Goal: Transaction & Acquisition: Purchase product/service

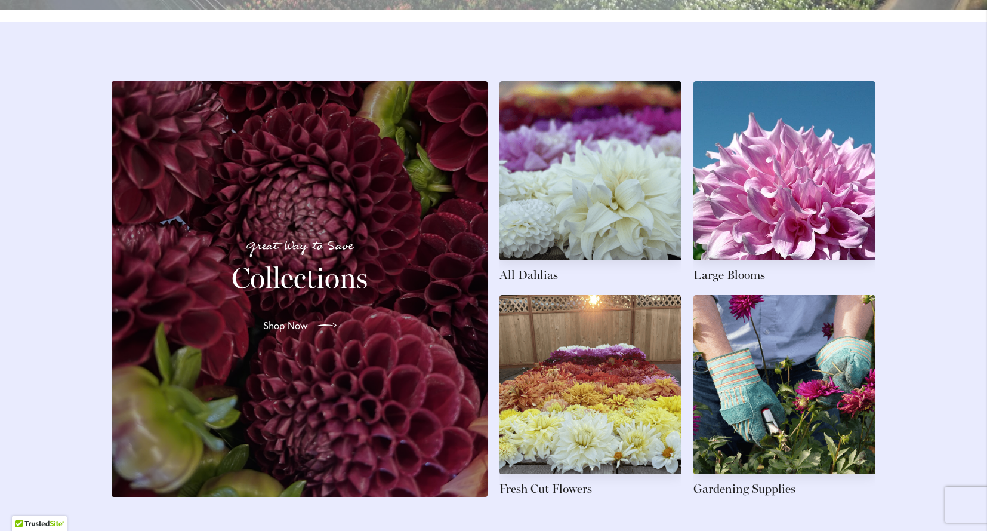
scroll to position [1781, 0]
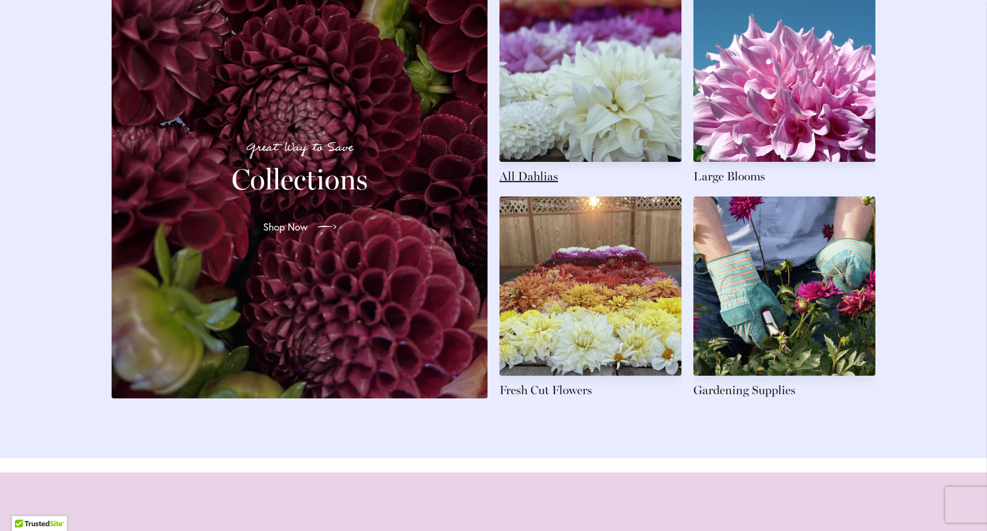
click at [584, 141] on link at bounding box center [591, 84] width 182 height 202
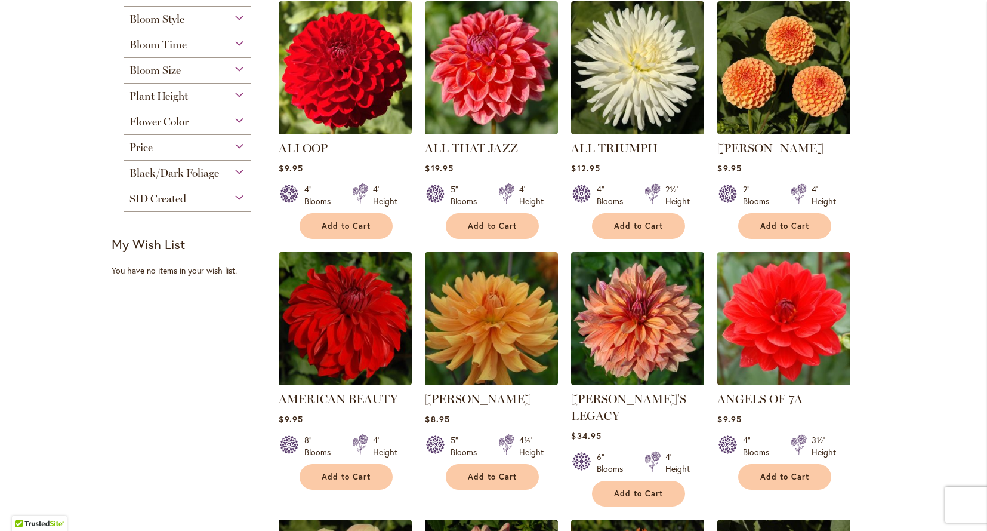
scroll to position [526, 0]
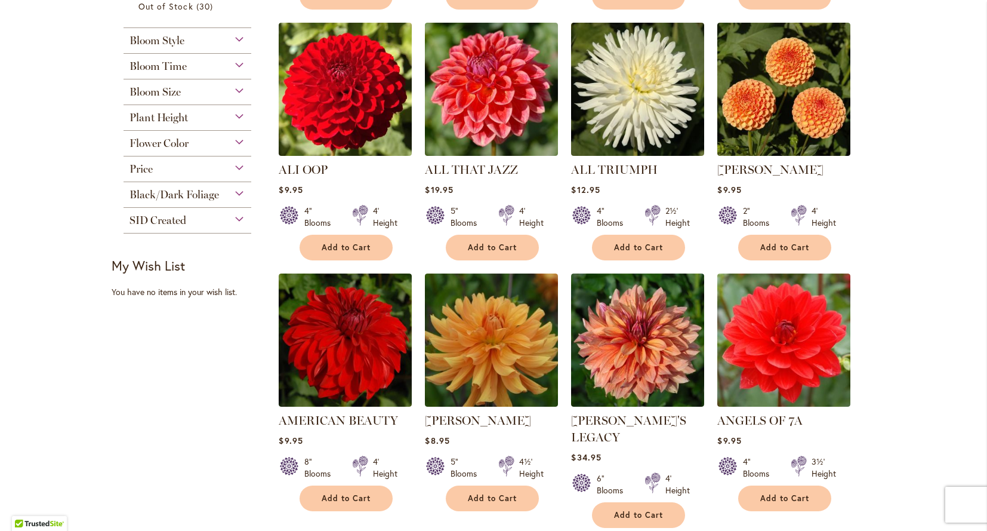
click at [237, 141] on div "Flower Color" at bounding box center [188, 140] width 128 height 19
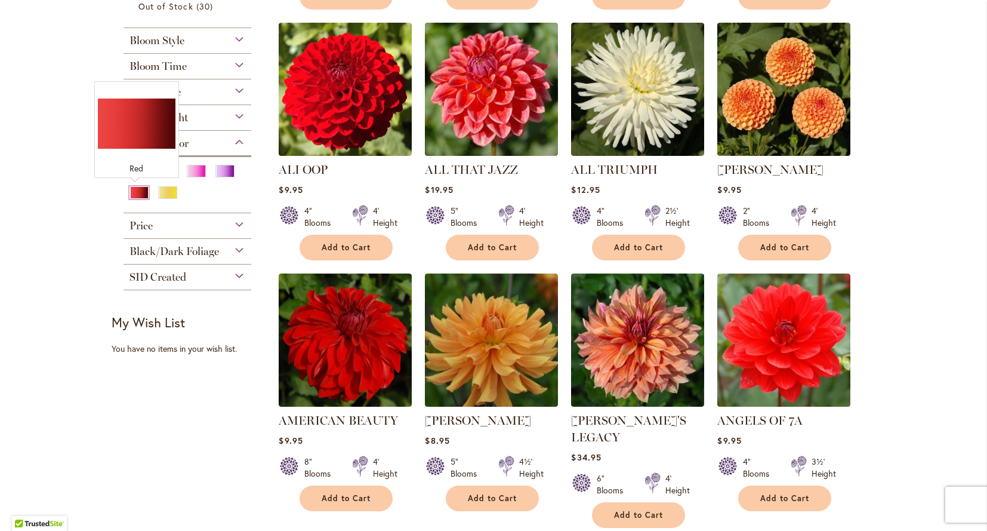
click at [136, 194] on div "Red" at bounding box center [139, 192] width 19 height 13
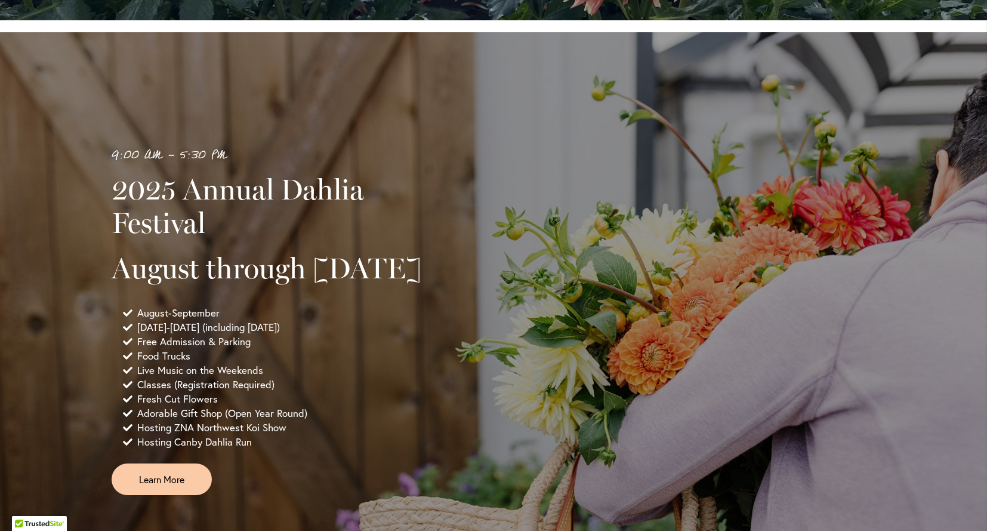
scroll to position [793, 0]
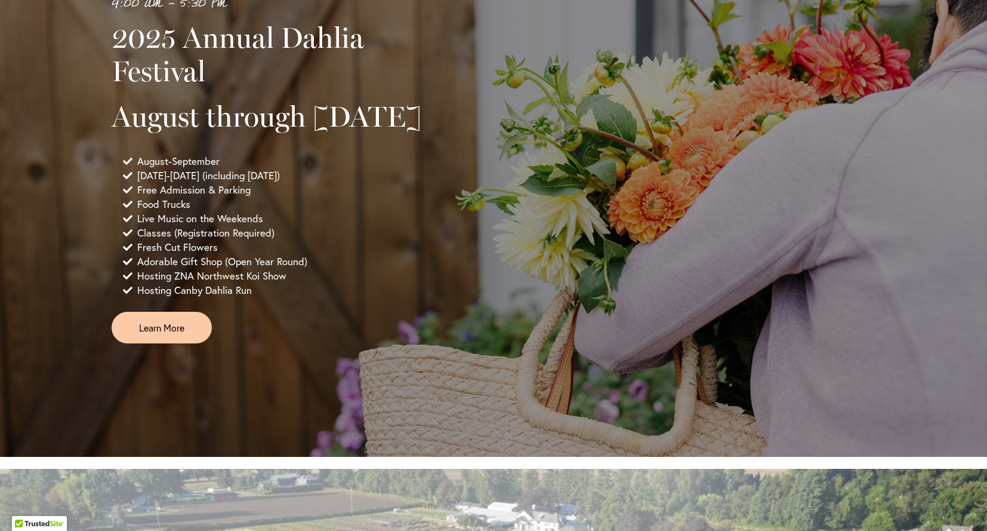
click at [898, 264] on div "9:00 AM - 5:30 PM 2025 Annual Dahlia Festival August through [DATE] August-Sept…" at bounding box center [493, 169] width 987 height 576
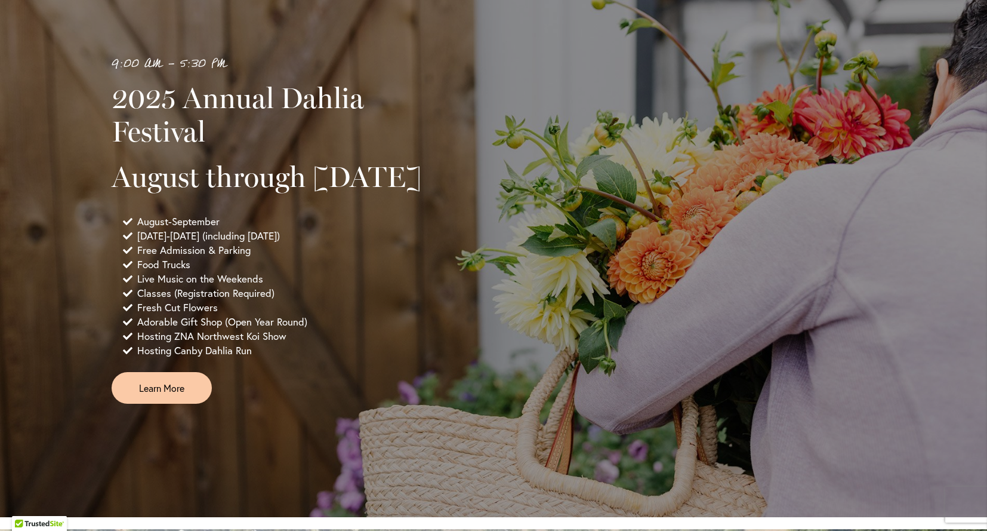
scroll to position [679, 0]
